Goal: Transaction & Acquisition: Book appointment/travel/reservation

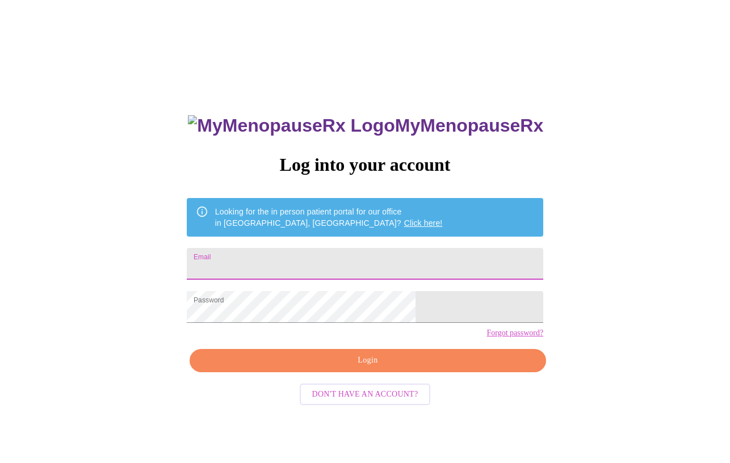
click at [325, 270] on input "Email" at bounding box center [365, 264] width 356 height 32
type input "[EMAIL_ADDRESS][DOMAIN_NAME]"
click at [371, 368] on span "Login" at bounding box center [368, 361] width 330 height 14
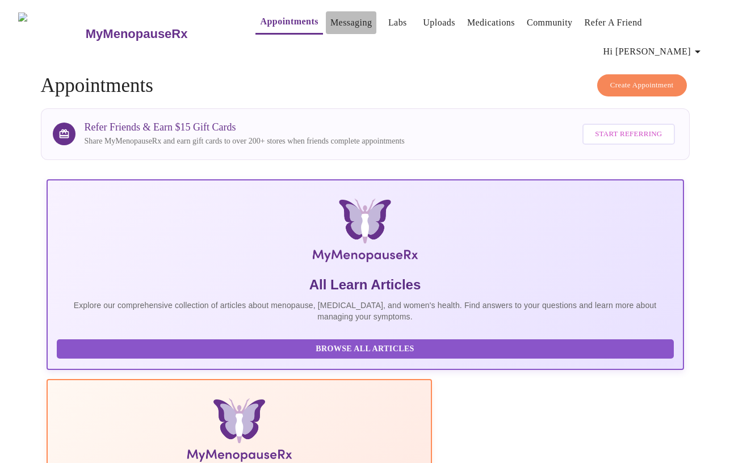
click at [335, 24] on link "Messaging" at bounding box center [350, 23] width 41 height 16
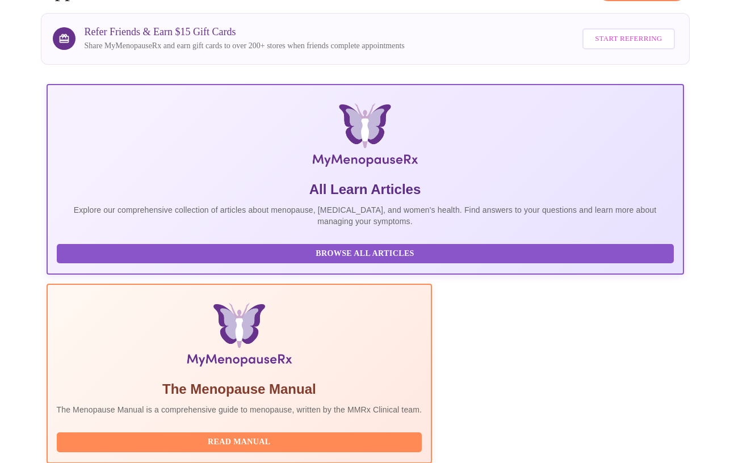
scroll to position [11, 0]
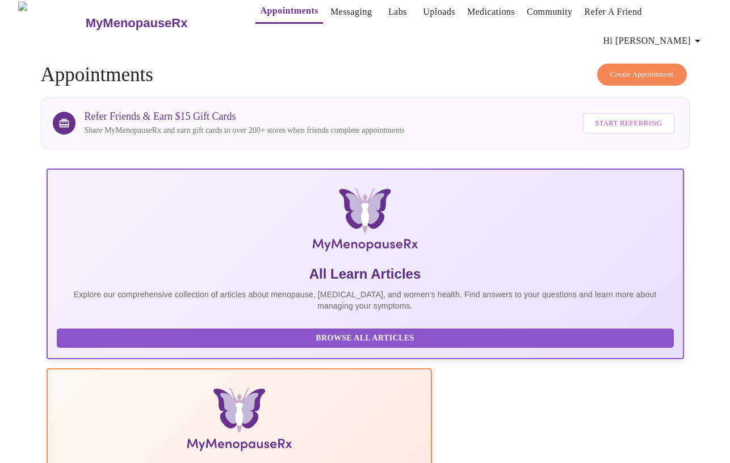
click at [636, 68] on span "Create Appointment" at bounding box center [642, 74] width 64 height 13
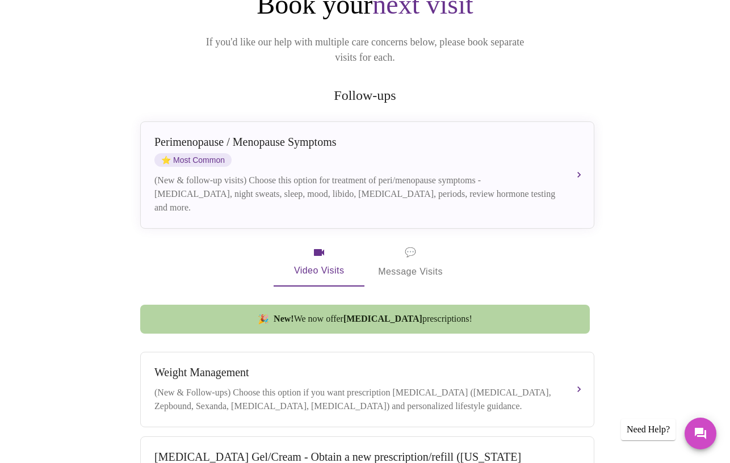
scroll to position [96, 0]
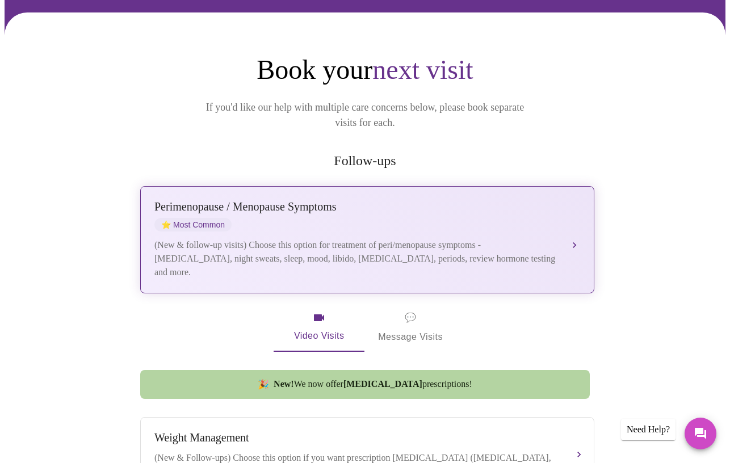
click at [253, 238] on div "(New & follow-up visits) Choose this option for treatment of peri/menopause sym…" at bounding box center [355, 258] width 403 height 41
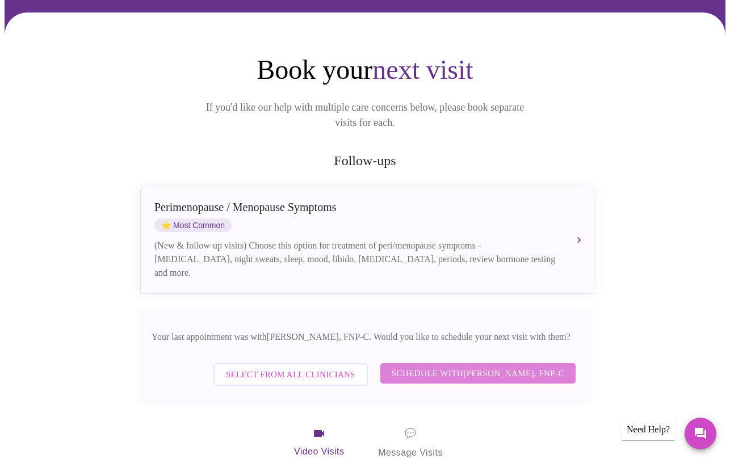
click at [407, 366] on span "Schedule with [PERSON_NAME], FNP-C" at bounding box center [478, 373] width 173 height 15
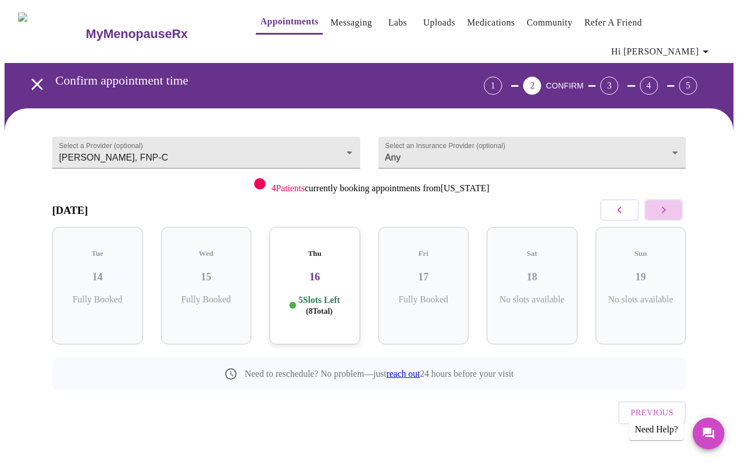
click at [662, 203] on icon "button" at bounding box center [664, 210] width 14 height 14
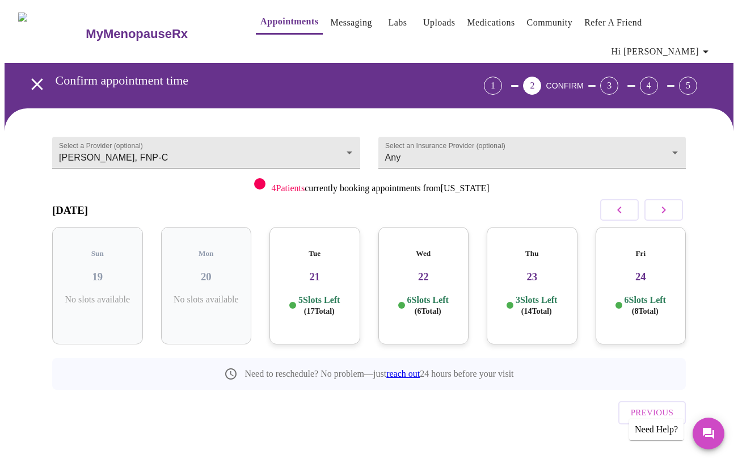
click at [327, 265] on div "Tue 21 5 Slots Left ( 17 Total)" at bounding box center [315, 285] width 91 height 117
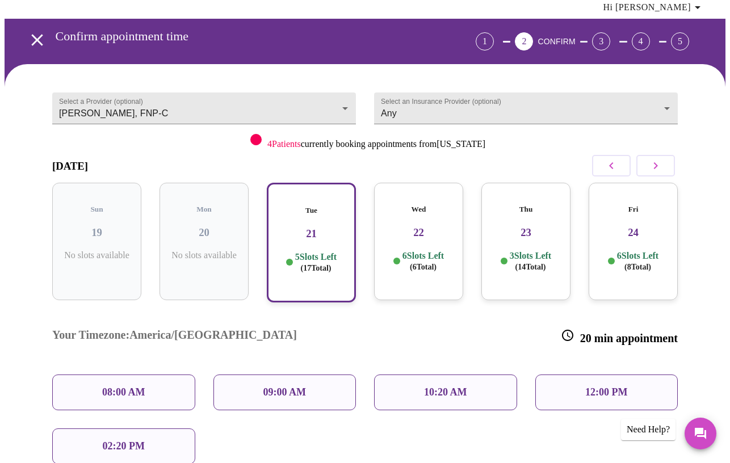
scroll to position [52, 0]
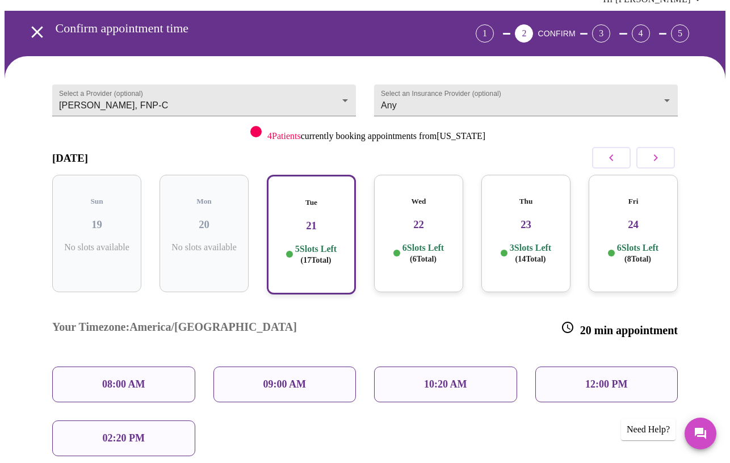
click at [396, 218] on h3 "22" at bounding box center [418, 224] width 71 height 12
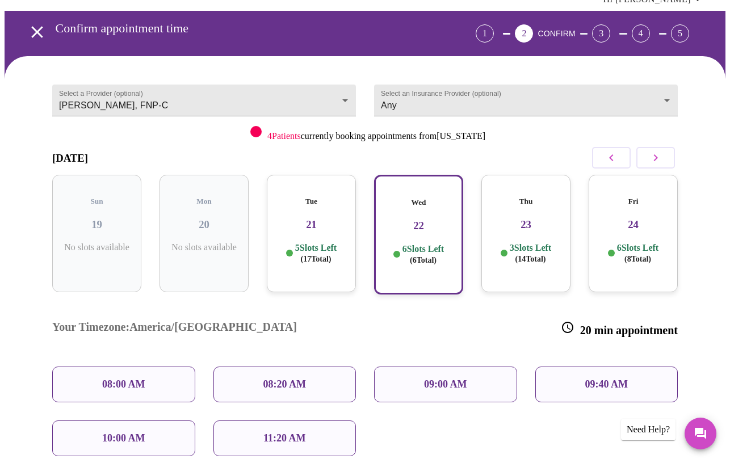
click at [495, 218] on h3 "23" at bounding box center [525, 224] width 71 height 12
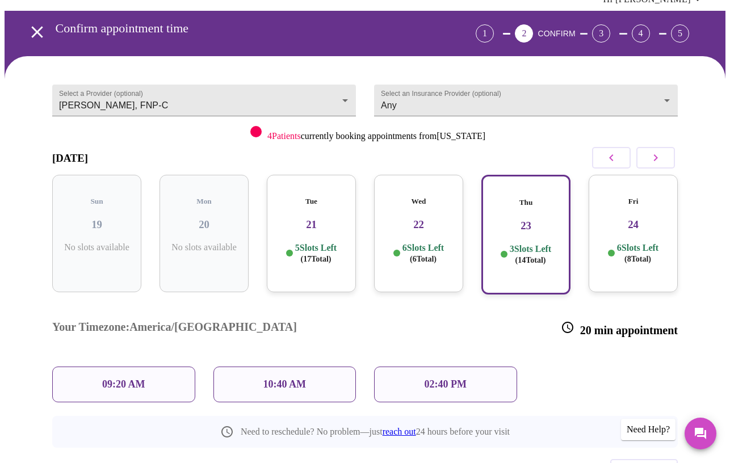
click at [649, 208] on div "Fri 24 6 Slots Left ( 8 Total)" at bounding box center [632, 233] width 89 height 117
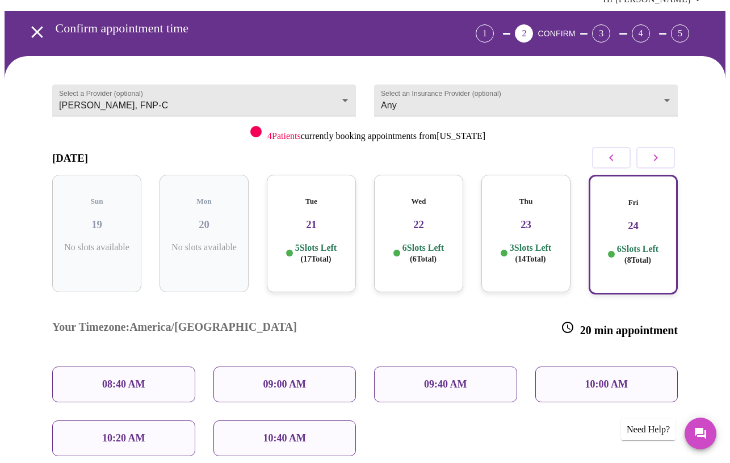
click at [165, 367] on div "08:40 AM" at bounding box center [123, 385] width 143 height 36
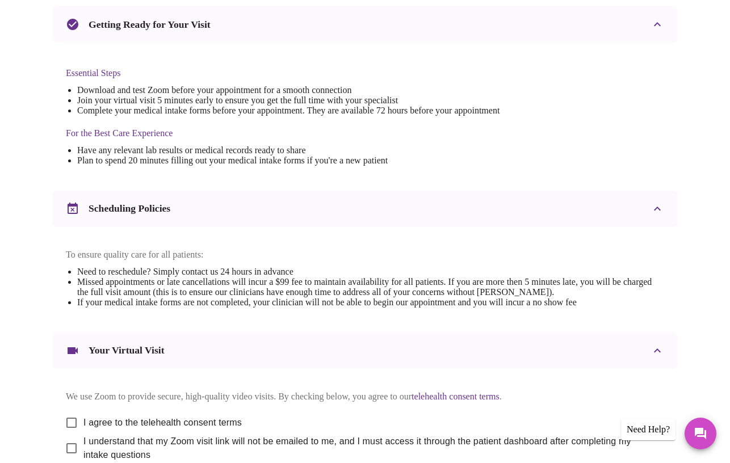
scroll to position [317, 0]
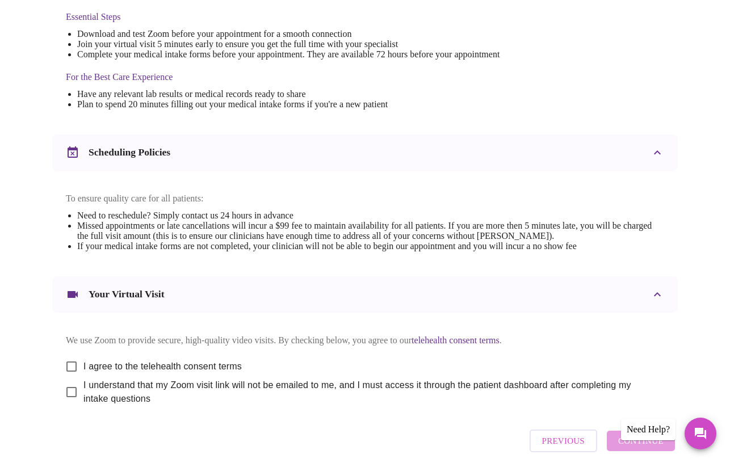
click at [68, 358] on input "I agree to the telehealth consent terms" at bounding box center [72, 367] width 24 height 24
checkbox input "true"
click at [75, 386] on input "I understand that my Zoom visit link will not be emailed to me, and I must acce…" at bounding box center [72, 392] width 24 height 24
checkbox input "true"
click at [652, 445] on span "Continue" at bounding box center [640, 441] width 45 height 15
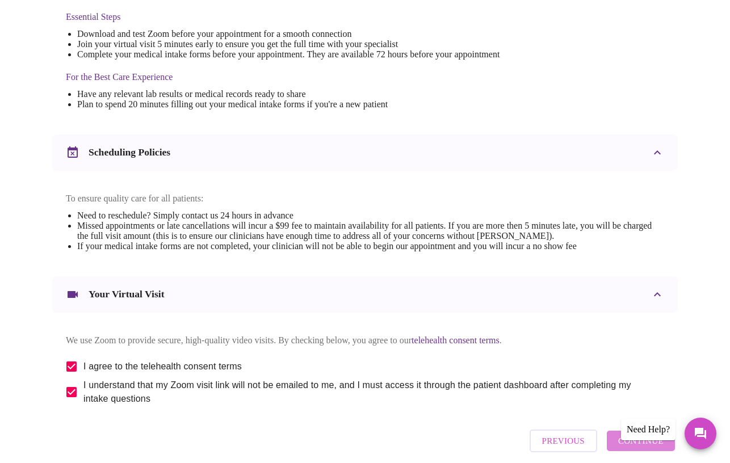
scroll to position [20, 0]
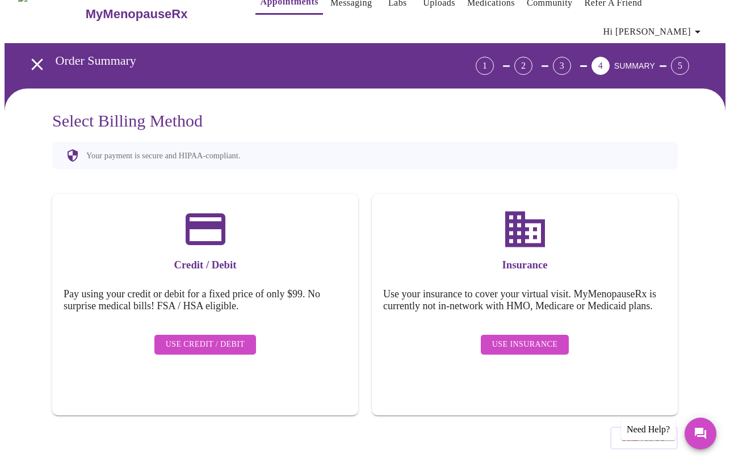
click at [543, 338] on span "Use Insurance" at bounding box center [524, 345] width 65 height 14
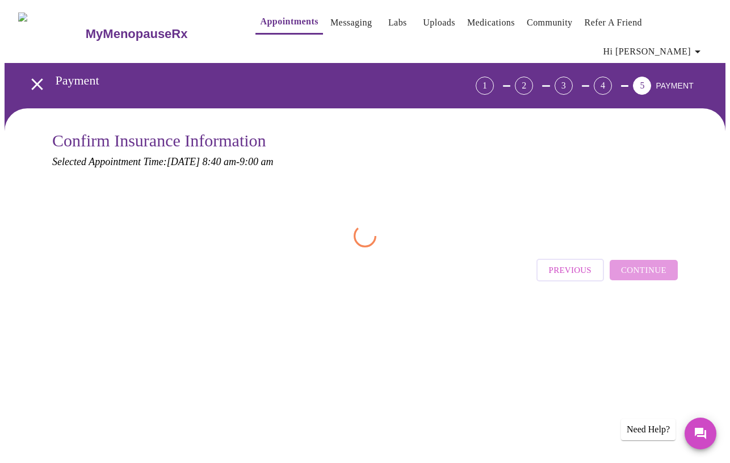
scroll to position [0, 0]
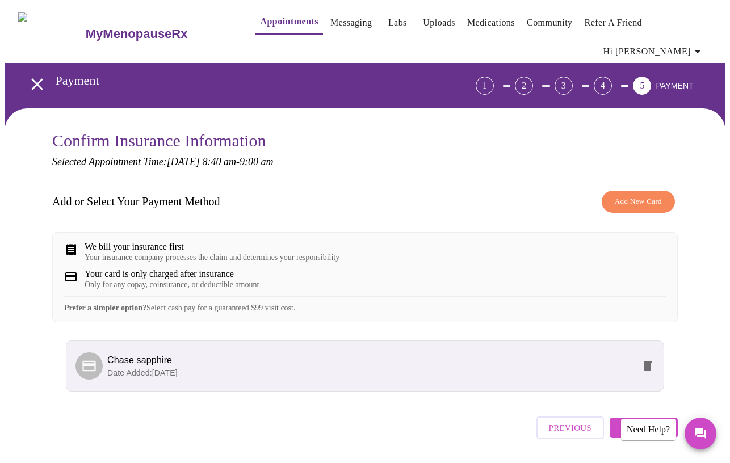
click at [678, 424] on button "Continue" at bounding box center [643, 428] width 68 height 20
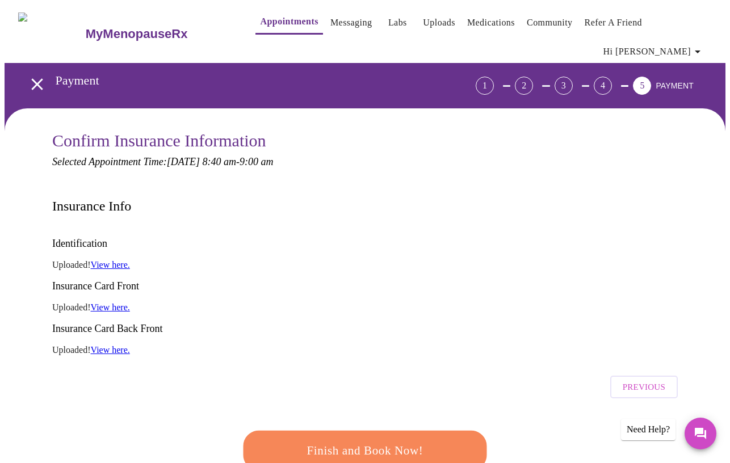
click at [396, 440] on span "Finish and Book Now!" at bounding box center [365, 450] width 210 height 21
